Goal: Task Accomplishment & Management: Use online tool/utility

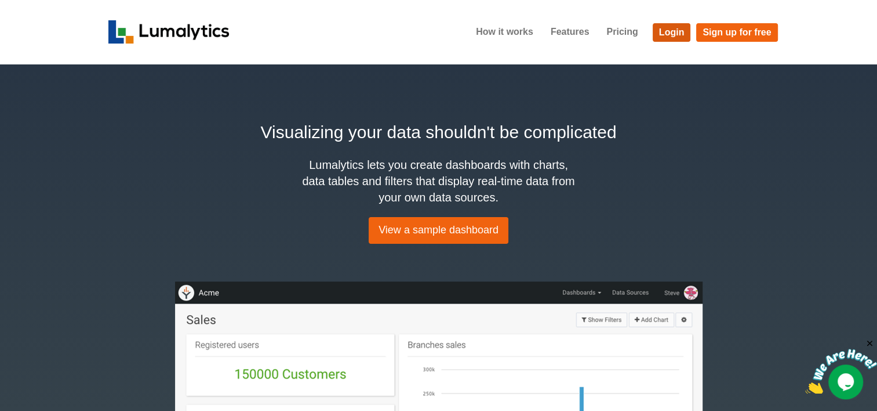
drag, startPoint x: 668, startPoint y: 37, endPoint x: 369, endPoint y: 201, distance: 340.8
click at [668, 37] on link "Login" at bounding box center [672, 32] width 38 height 19
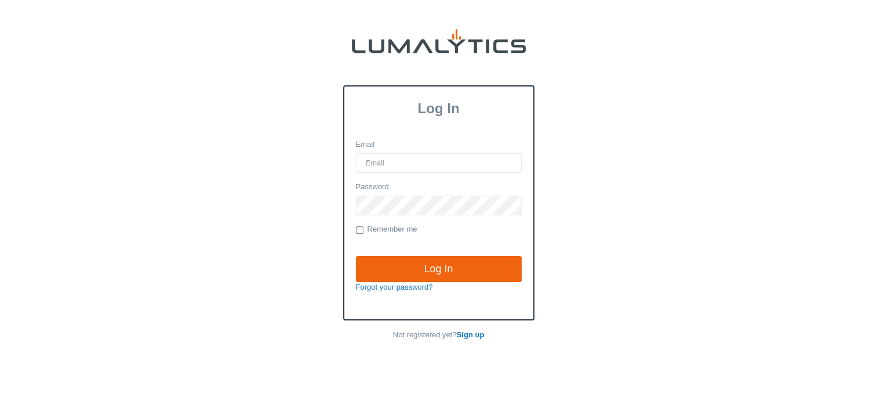
click at [387, 149] on div "Email" at bounding box center [439, 156] width 166 height 34
click at [397, 165] on input "Email" at bounding box center [439, 163] width 166 height 20
type input "[EMAIL_ADDRESS][DOMAIN_NAME]"
click at [356, 256] on input "Log In" at bounding box center [439, 269] width 166 height 27
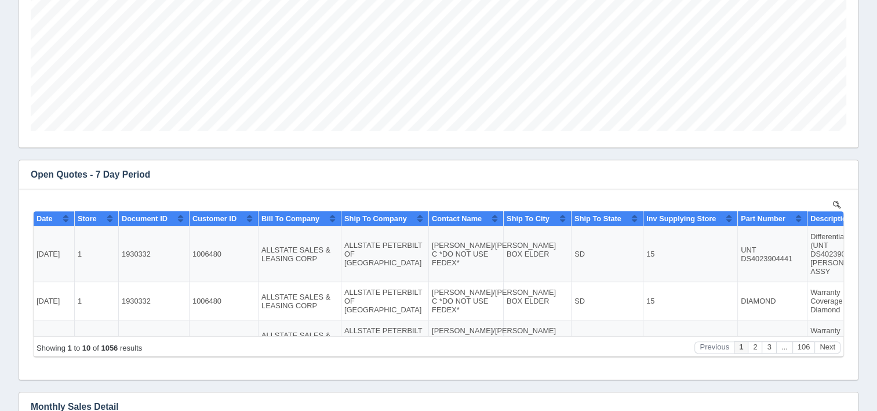
scroll to position [464, 0]
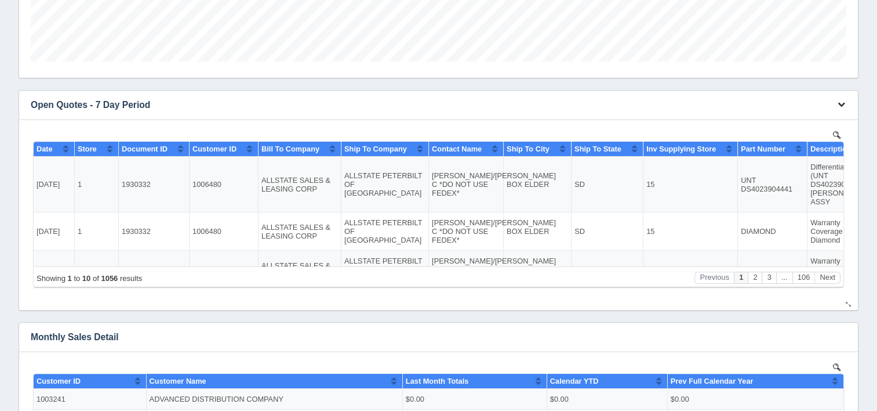
click at [842, 106] on icon "button" at bounding box center [842, 104] width 8 height 8
click at [805, 123] on link "Download CSV" at bounding box center [803, 122] width 93 height 17
